Goal: Information Seeking & Learning: Learn about a topic

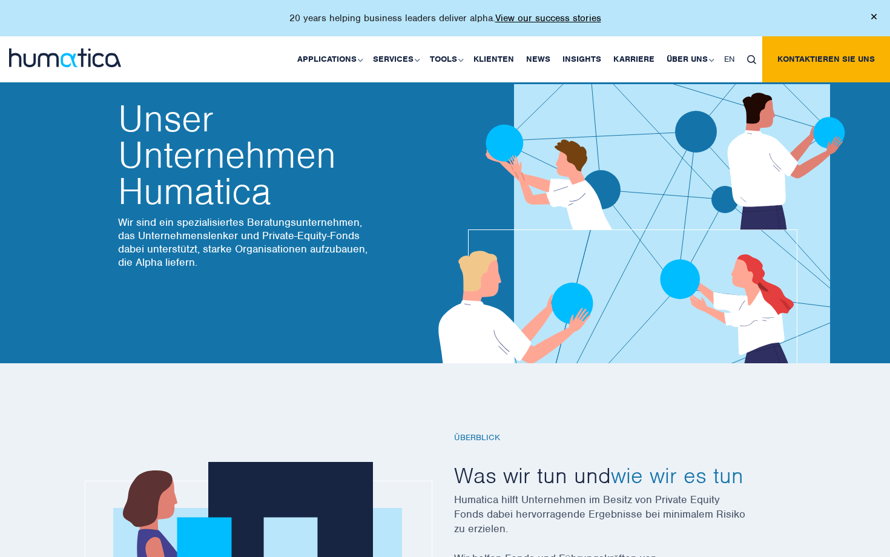
scroll to position [4, 0]
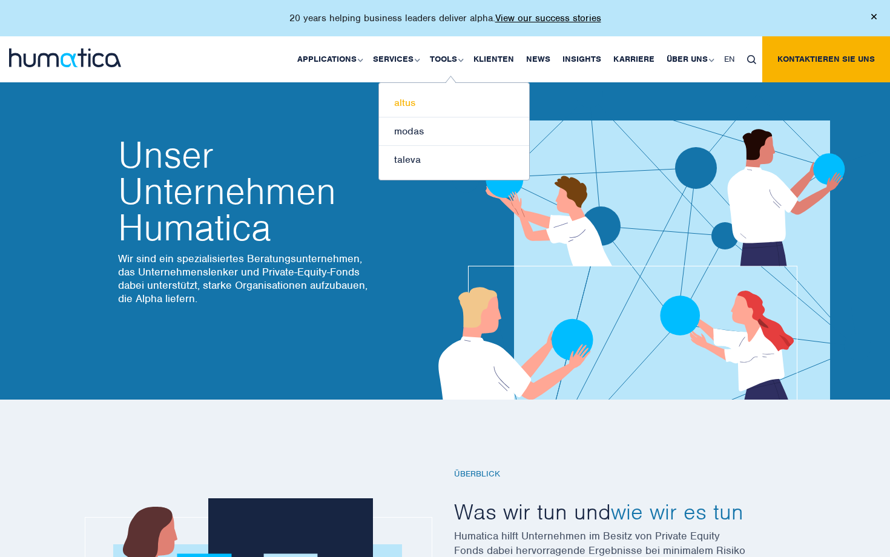
click at [423, 107] on link "altus" at bounding box center [454, 103] width 150 height 28
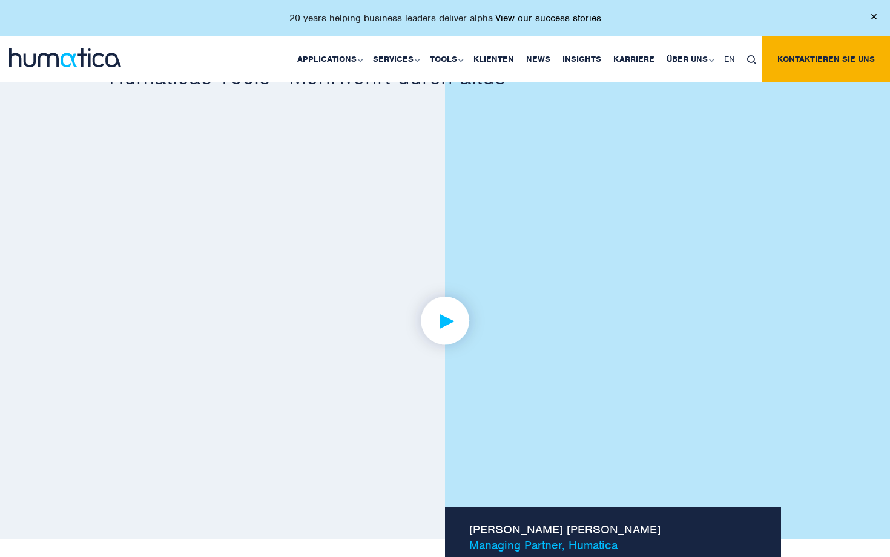
scroll to position [833, 0]
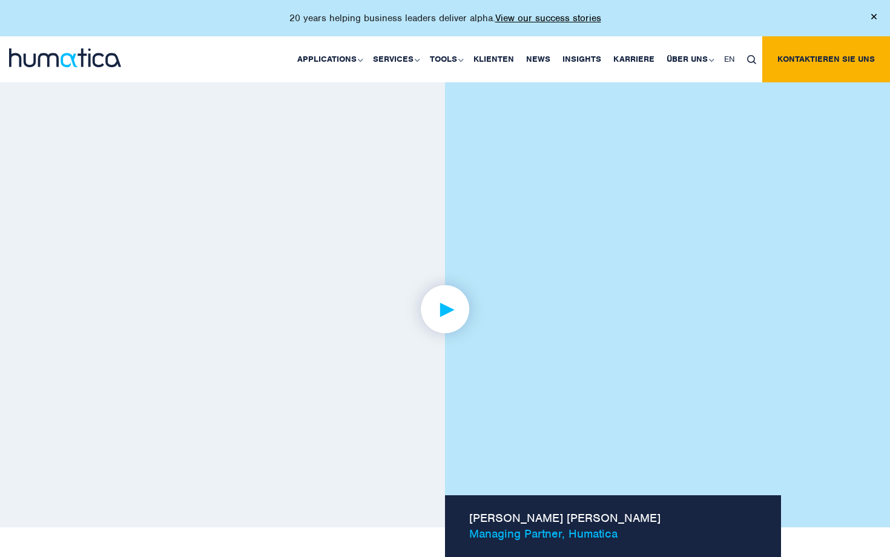
click at [456, 317] on img at bounding box center [445, 309] width 94 height 94
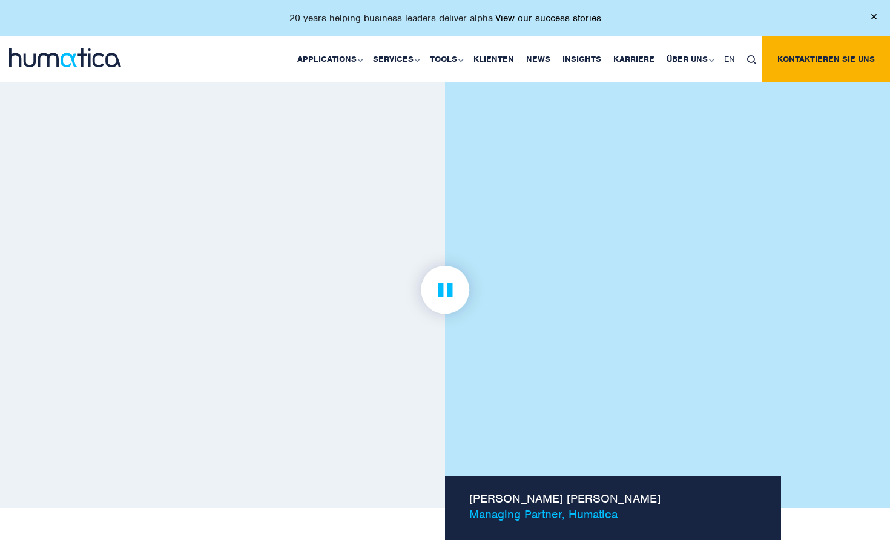
scroll to position [832, 0]
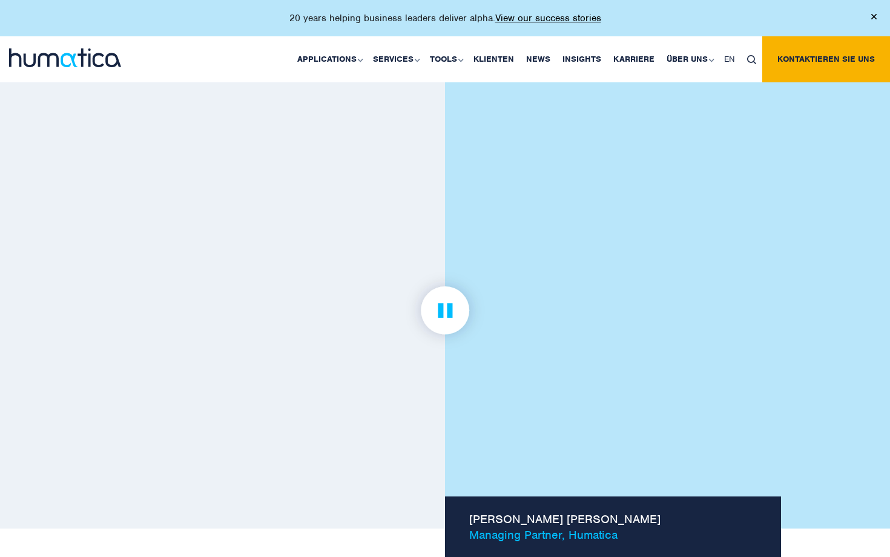
click at [452, 313] on img at bounding box center [445, 310] width 94 height 94
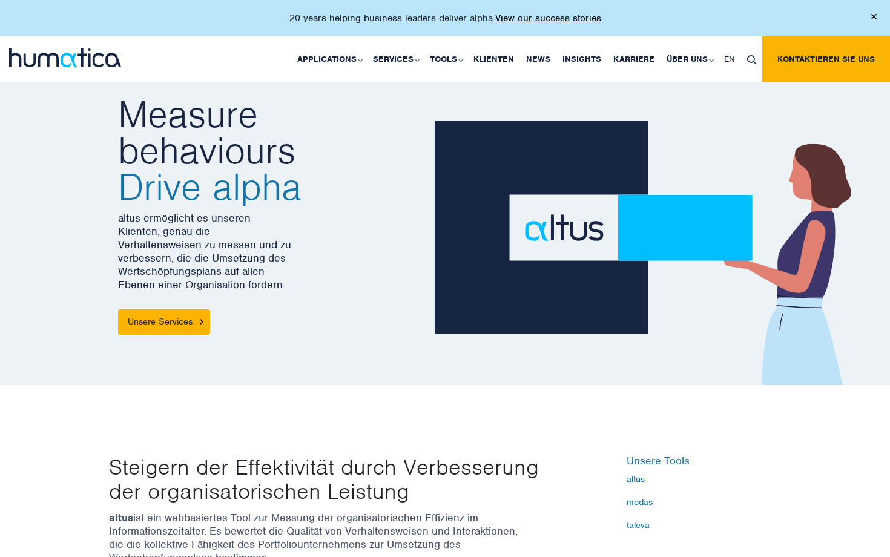
scroll to position [0, 0]
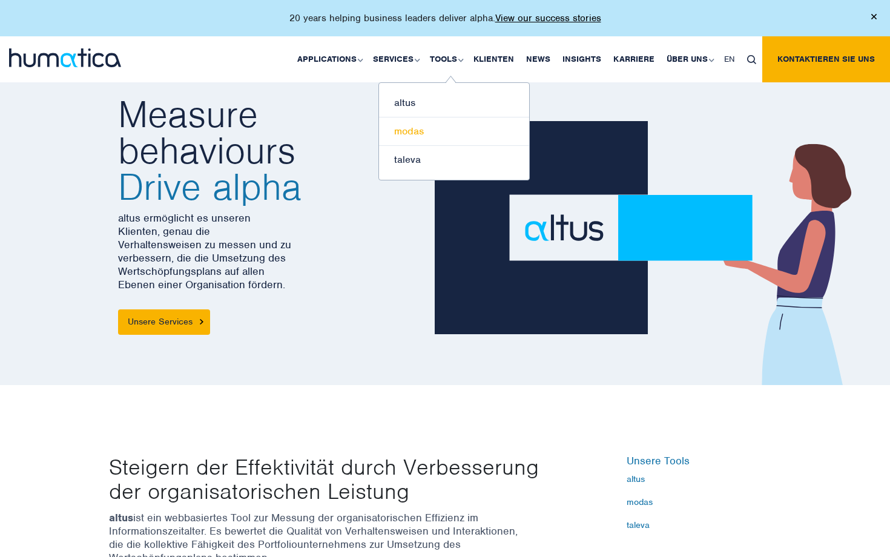
click at [424, 135] on link "modas" at bounding box center [454, 131] width 150 height 28
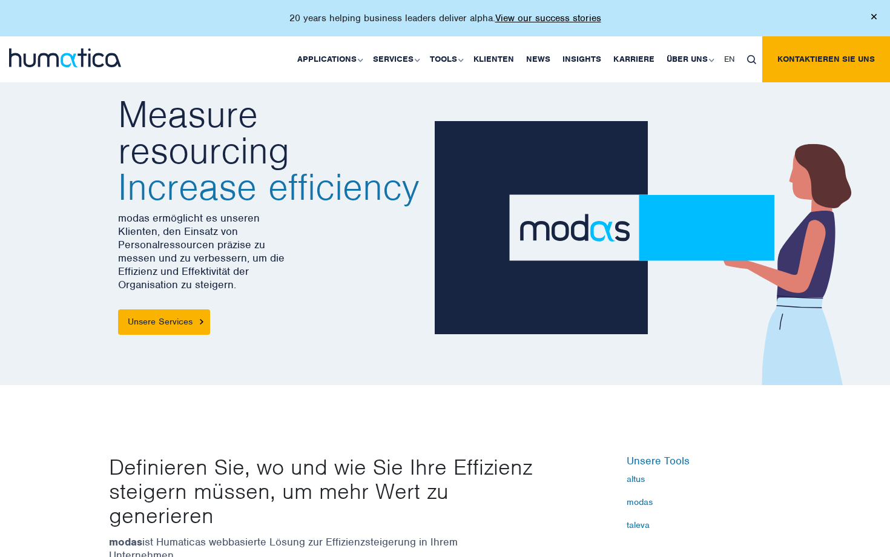
click at [104, 57] on img at bounding box center [65, 57] width 112 height 19
